Goal: Navigation & Orientation: Find specific page/section

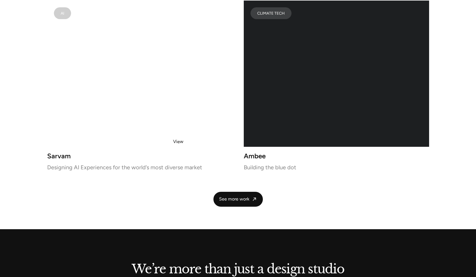
scroll to position [1174, 0]
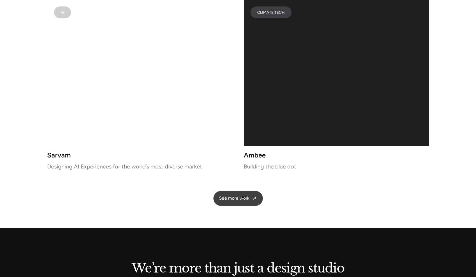
click at [243, 197] on span "See more work" at bounding box center [234, 198] width 30 height 6
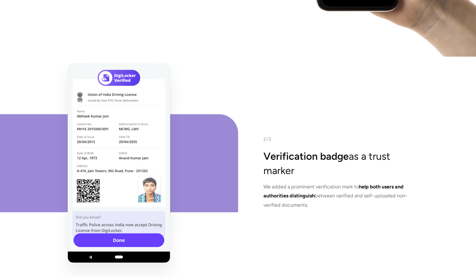
scroll to position [1465, 0]
